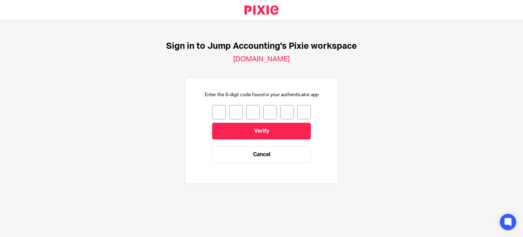
click at [212, 112] on input "number" at bounding box center [219, 112] width 14 height 14
type input "0"
type input "6"
type input "7"
type input "6"
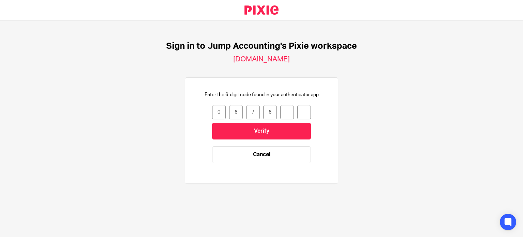
type input "4"
click at [288, 114] on input "4" at bounding box center [287, 112] width 14 height 14
type input "6"
click at [268, 114] on input "6" at bounding box center [270, 112] width 14 height 14
type input "6"
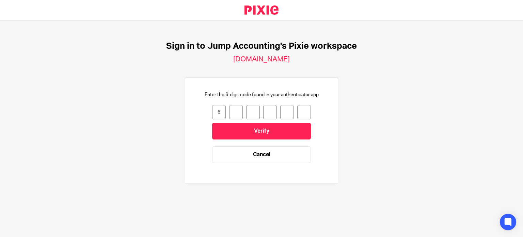
type input "4"
type input "2"
type input "5"
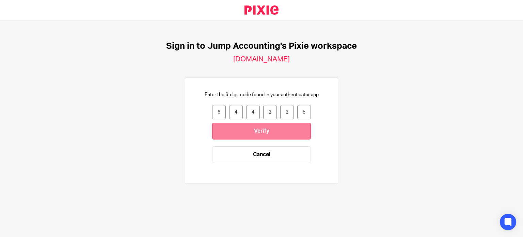
click at [263, 129] on input "Verify" at bounding box center [261, 131] width 99 height 17
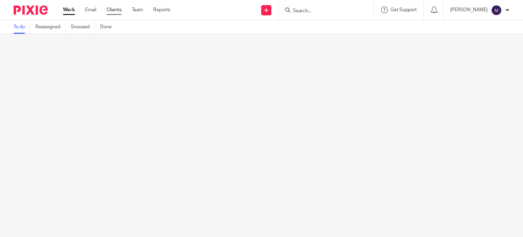
click at [113, 7] on link "Clients" at bounding box center [114, 9] width 15 height 7
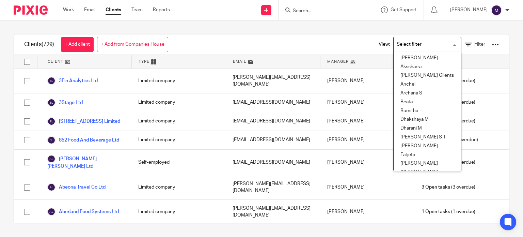
click at [410, 46] on input "Search for option" at bounding box center [426, 44] width 63 height 12
click at [399, 104] on li "Beata" at bounding box center [427, 102] width 67 height 9
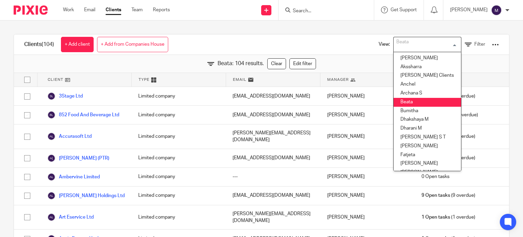
click at [412, 48] on input "Search for option" at bounding box center [426, 44] width 63 height 12
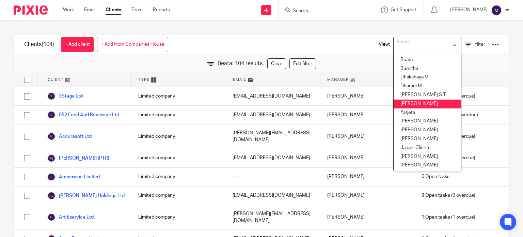
click at [402, 105] on li "Elena" at bounding box center [427, 103] width 67 height 9
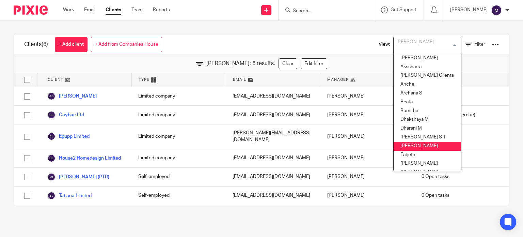
click at [428, 40] on input "Search for option" at bounding box center [426, 44] width 63 height 12
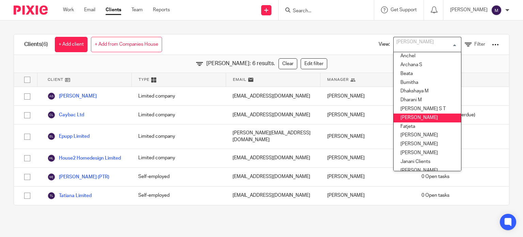
scroll to position [34, 0]
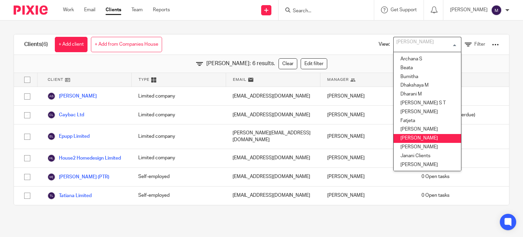
click at [412, 138] on li "[PERSON_NAME]" at bounding box center [427, 138] width 67 height 9
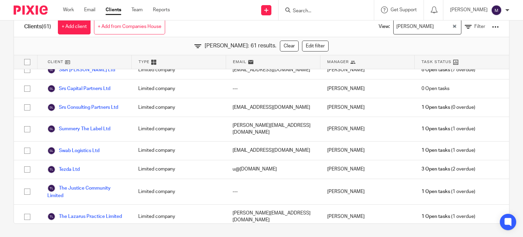
scroll to position [1072, 0]
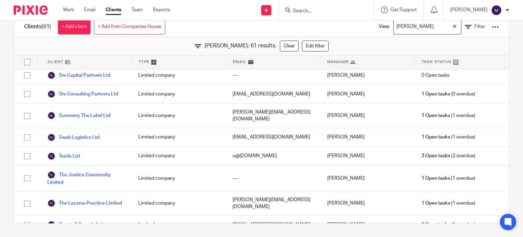
click at [496, 7] on img at bounding box center [496, 10] width 11 height 11
click at [474, 26] on span "My profile" at bounding box center [481, 27] width 21 height 5
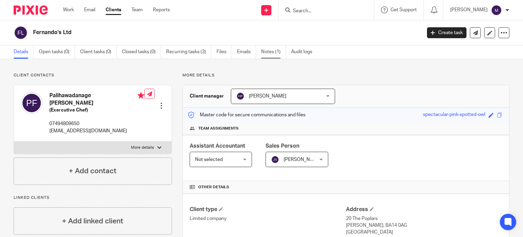
click at [275, 51] on link "Notes (1)" at bounding box center [273, 51] width 25 height 13
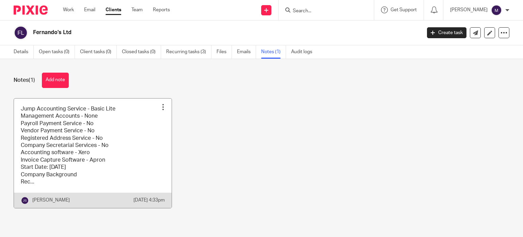
click at [127, 153] on link at bounding box center [93, 152] width 158 height 109
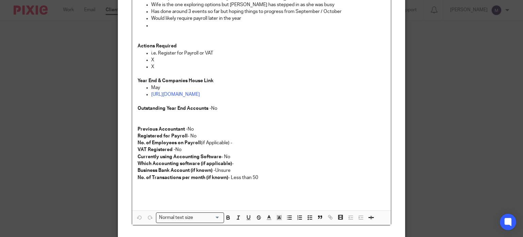
scroll to position [183, 0]
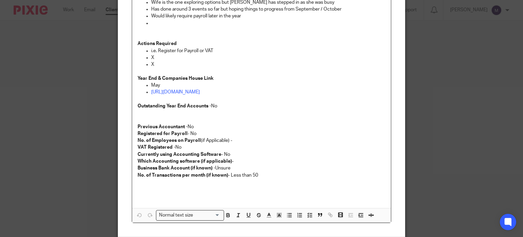
click at [223, 103] on p "Outstanding Year End Accounts - No" at bounding box center [262, 106] width 248 height 7
click at [214, 124] on p "Previous Accountant - No" at bounding box center [262, 126] width 248 height 7
click at [213, 134] on p "Registered for Payroll - No" at bounding box center [262, 133] width 248 height 7
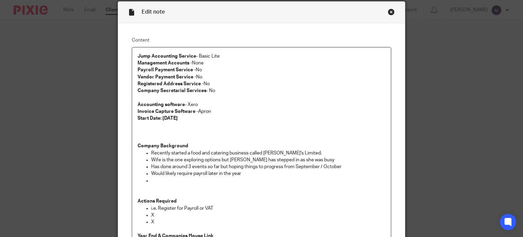
scroll to position [0, 0]
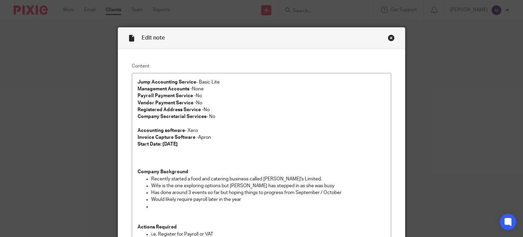
click at [388, 39] on div "Close this dialog window" at bounding box center [391, 37] width 7 height 7
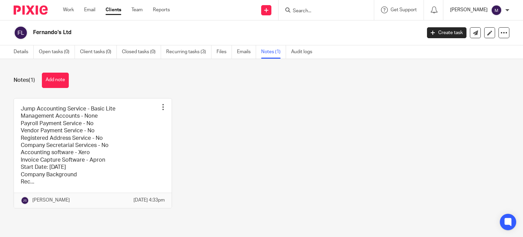
click at [476, 12] on p "[PERSON_NAME]" at bounding box center [468, 9] width 37 height 7
click at [343, 133] on div "Jump Accounting Service - Basic Lite Management Accounts - None Payroll Payment…" at bounding box center [256, 158] width 507 height 120
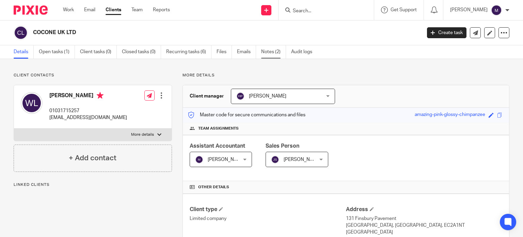
click at [278, 51] on link "Notes (2)" at bounding box center [273, 51] width 25 height 13
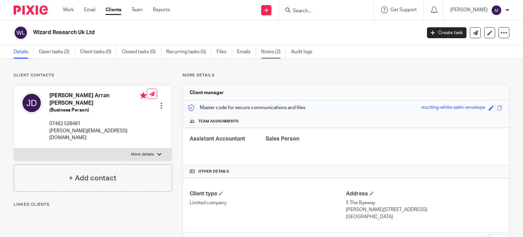
click at [276, 54] on link "Notes (2)" at bounding box center [273, 51] width 25 height 13
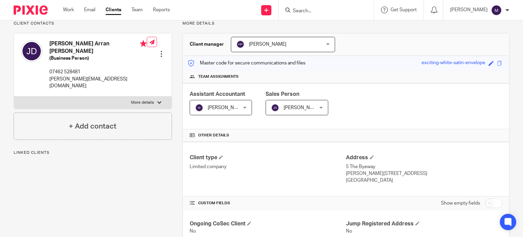
scroll to position [57, 0]
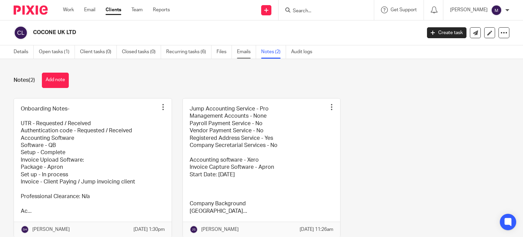
click at [240, 53] on link "Emails" at bounding box center [246, 51] width 19 height 13
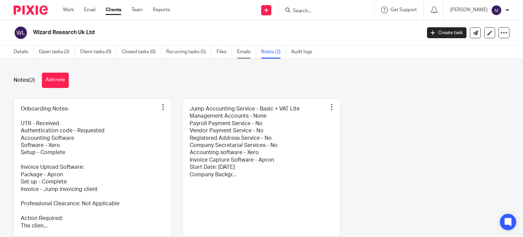
click at [251, 49] on link "Emails" at bounding box center [246, 51] width 19 height 13
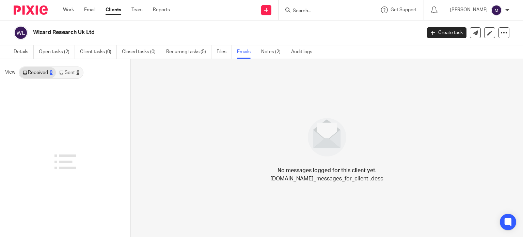
click at [507, 8] on div at bounding box center [508, 10] width 4 height 4
click at [492, 36] on span "Email integration" at bounding box center [488, 37] width 35 height 5
click at [476, 13] on p "[PERSON_NAME]" at bounding box center [468, 9] width 37 height 7
click at [473, 31] on li "My profile" at bounding box center [483, 27] width 45 height 10
click at [469, 28] on link "My profile" at bounding box center [476, 27] width 31 height 5
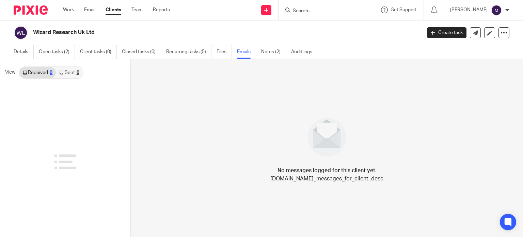
click at [484, 13] on p "[PERSON_NAME]" at bounding box center [468, 9] width 37 height 7
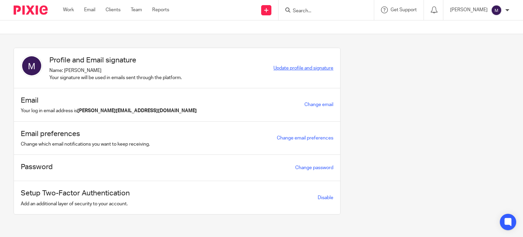
click at [300, 66] on span "Update profile and signature" at bounding box center [304, 68] width 60 height 5
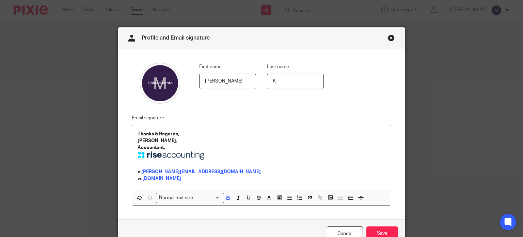
click at [388, 38] on link "Close this dialog window" at bounding box center [391, 38] width 7 height 9
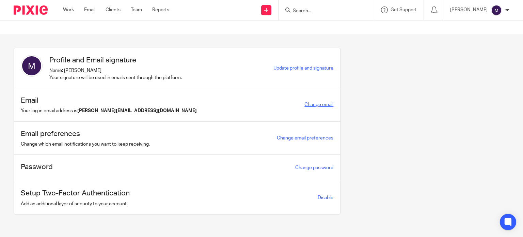
click at [311, 106] on link "Change email" at bounding box center [319, 104] width 29 height 5
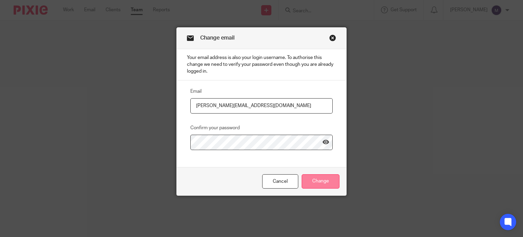
click at [311, 180] on input "Change" at bounding box center [321, 181] width 38 height 15
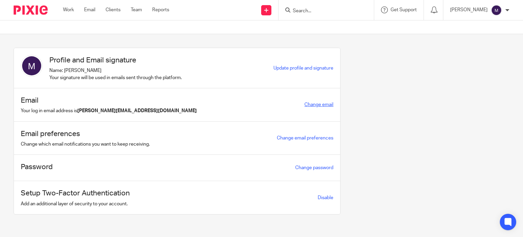
click at [310, 104] on link "Change email" at bounding box center [319, 104] width 29 height 5
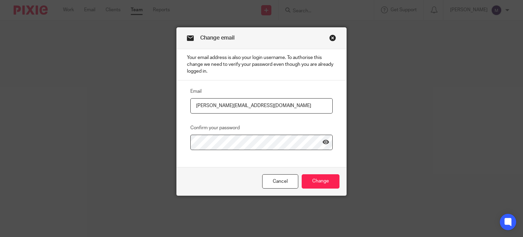
click at [224, 103] on input "[PERSON_NAME][EMAIL_ADDRESS][DOMAIN_NAME]" at bounding box center [261, 105] width 142 height 15
type input "mithun.k@riseaccounting.co.uk"
click at [216, 162] on div "Email mithun.k@riseaccounting.co.uk Confirm your password" at bounding box center [262, 123] width 170 height 87
click at [324, 143] on icon at bounding box center [326, 142] width 7 height 7
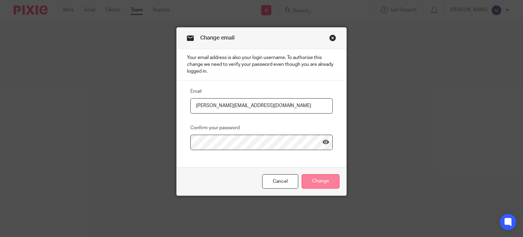
click at [334, 183] on input "Change" at bounding box center [321, 181] width 38 height 15
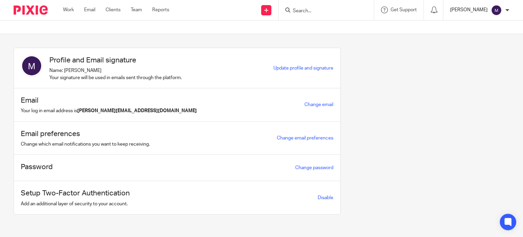
click at [485, 13] on p "[PERSON_NAME]" at bounding box center [468, 9] width 37 height 7
click at [485, 35] on span "Email integration" at bounding box center [488, 37] width 35 height 5
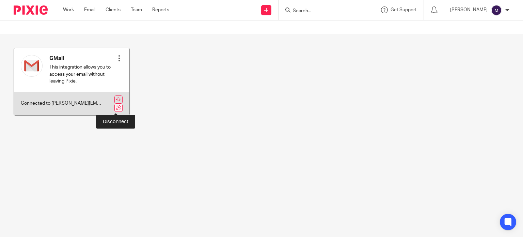
click at [115, 109] on link at bounding box center [118, 108] width 8 height 8
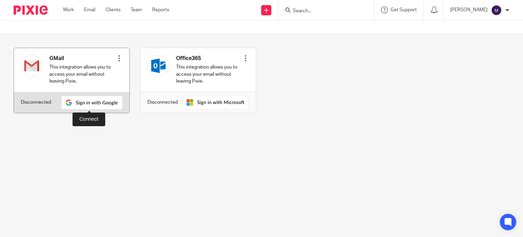
click at [97, 106] on img at bounding box center [91, 103] width 61 height 14
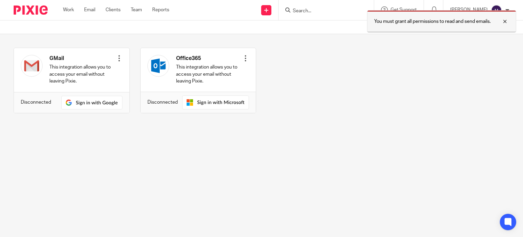
click at [504, 21] on div at bounding box center [500, 21] width 18 height 8
